Goal: Information Seeking & Learning: Find contact information

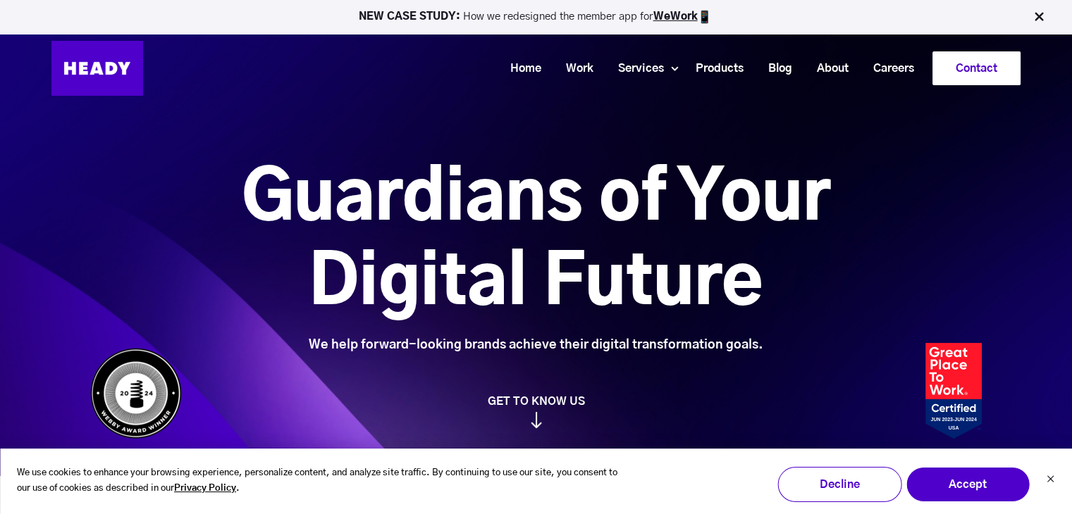
click at [1003, 68] on link "Contact" at bounding box center [976, 68] width 87 height 32
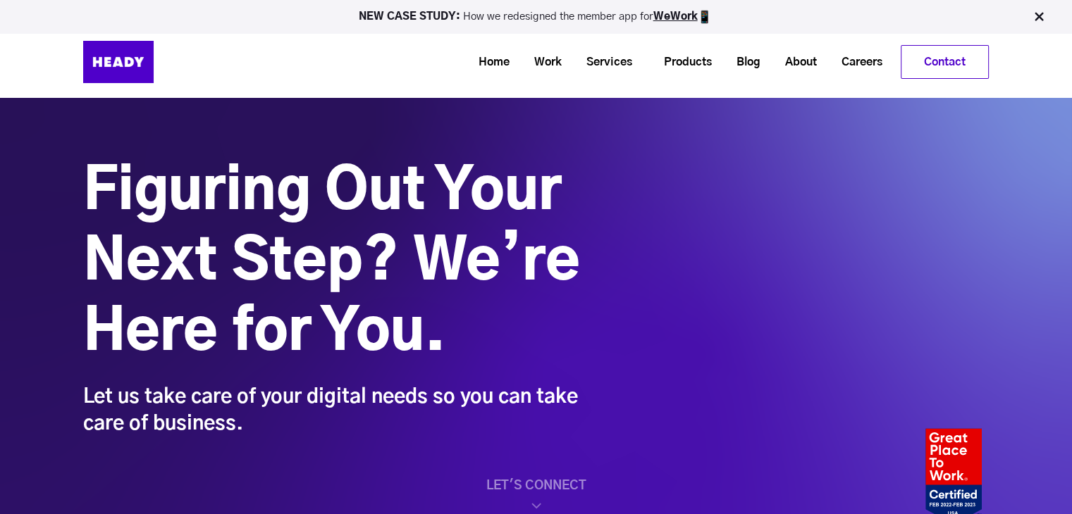
scroll to position [28, 0]
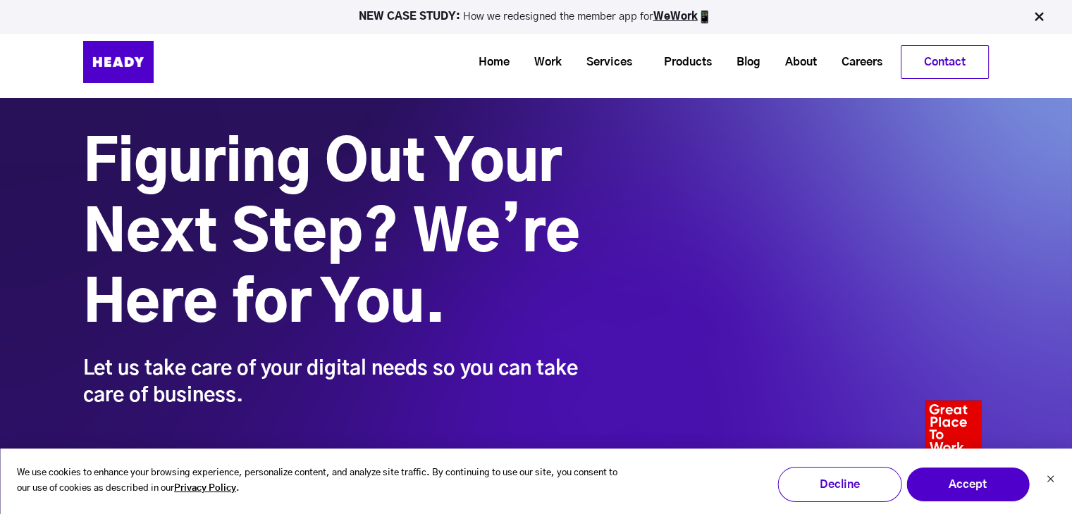
click at [730, 321] on div "Figuring Out Your Next Step? We’re Here for You. Let us take care of your digit…" at bounding box center [535, 269] width 905 height 280
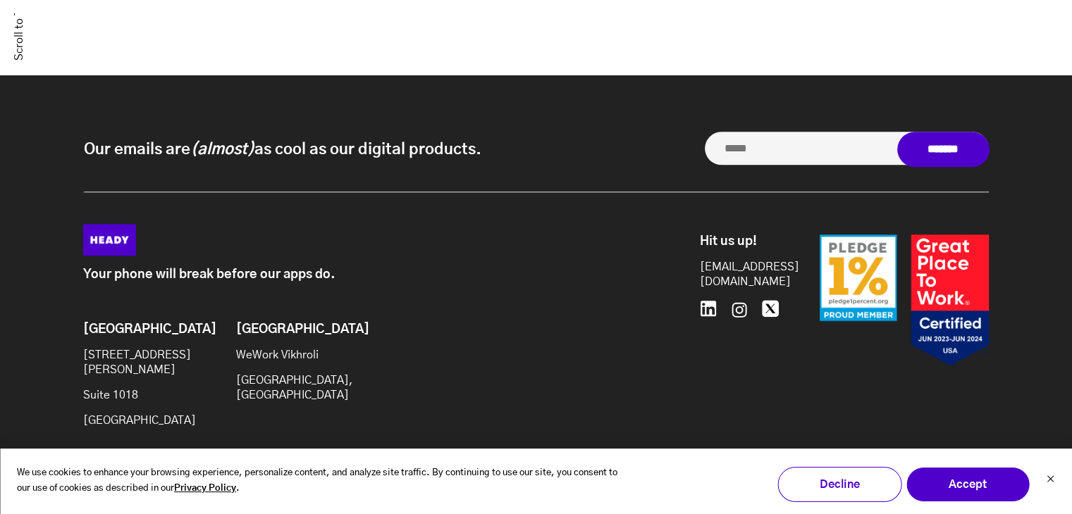
scroll to position [1286, 0]
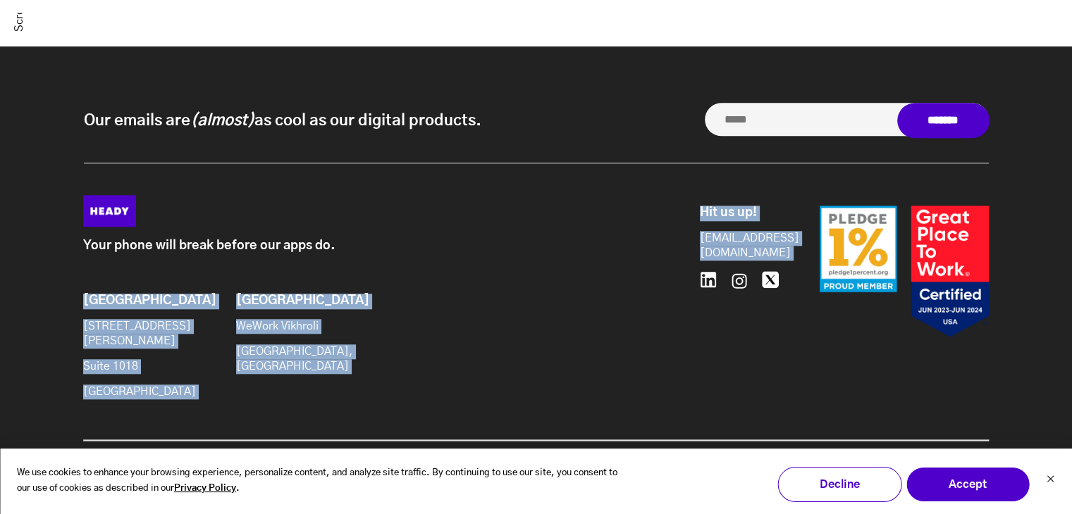
drag, startPoint x: 676, startPoint y: 243, endPoint x: 788, endPoint y: 242, distance: 112.0
click at [788, 242] on div "Your phone will break before our apps do. Brooklyn [STREET_ADDRESS][PERSON_NAME…" at bounding box center [535, 303] width 905 height 216
click at [810, 240] on div at bounding box center [886, 272] width 204 height 132
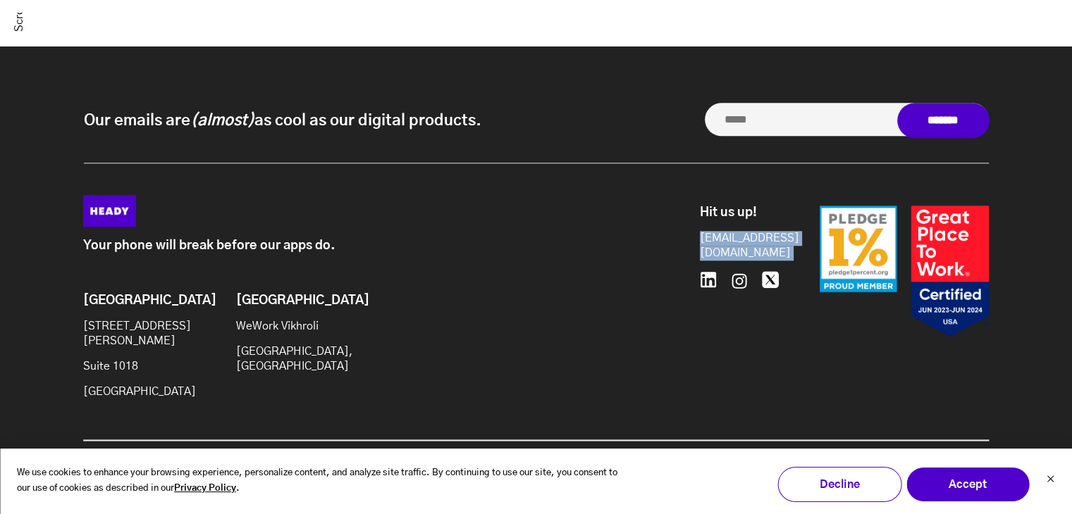
drag, startPoint x: 798, startPoint y: 245, endPoint x: 691, endPoint y: 250, distance: 107.2
click at [691, 250] on div "Hit us up! [EMAIL_ADDRESS][DOMAIN_NAME] 646.480.0489" at bounding box center [838, 280] width 299 height 171
copy div "[EMAIL_ADDRESS][DOMAIN_NAME] 646.480.0489"
click at [741, 330] on div "Hit us up! [EMAIL_ADDRESS][DOMAIN_NAME] 646.480.0489" at bounding box center [742, 272] width 85 height 132
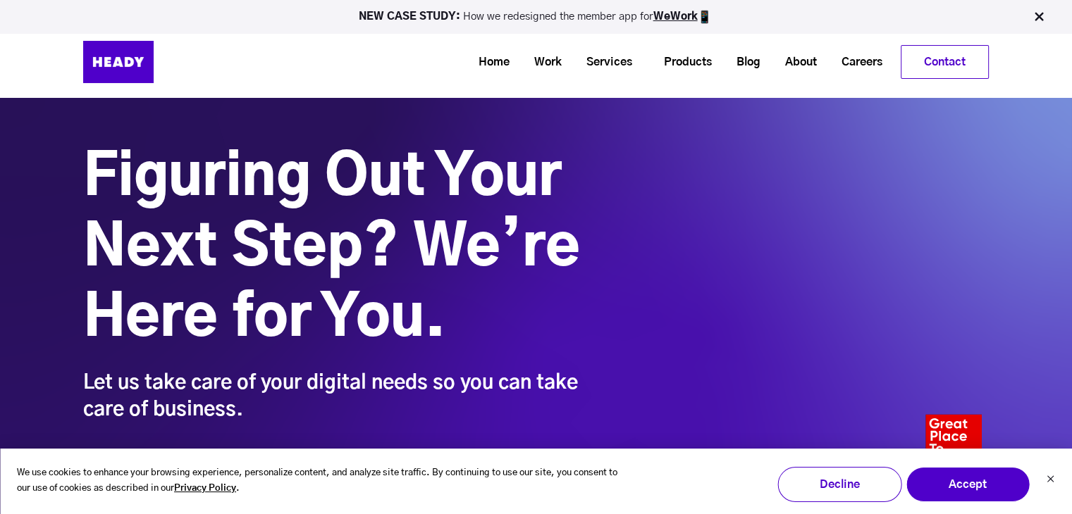
scroll to position [0, 0]
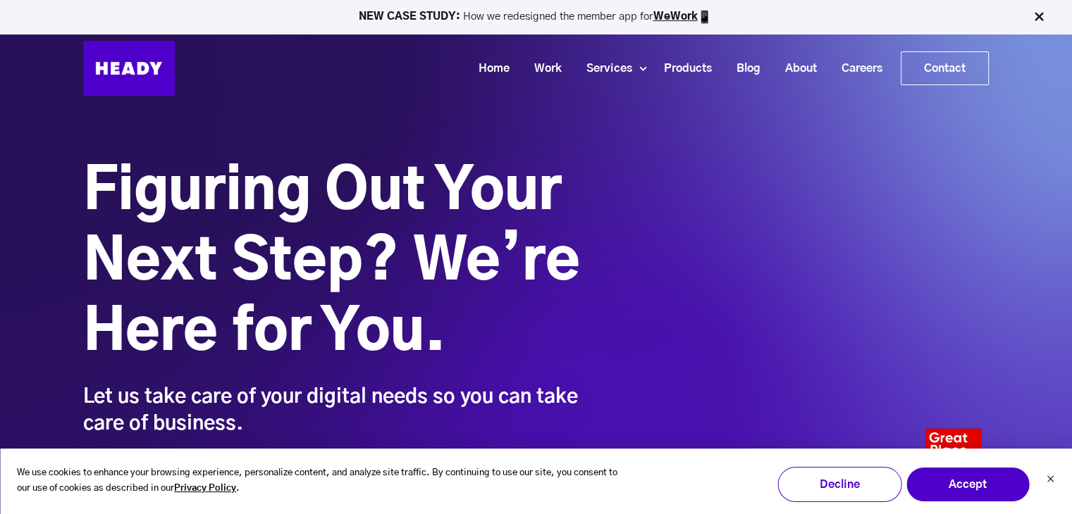
click at [596, 44] on div "Home Work Services Product Design Handling every pixel with care — and more cru…" at bounding box center [582, 68] width 814 height 55
